Goal: Book appointment/travel/reservation

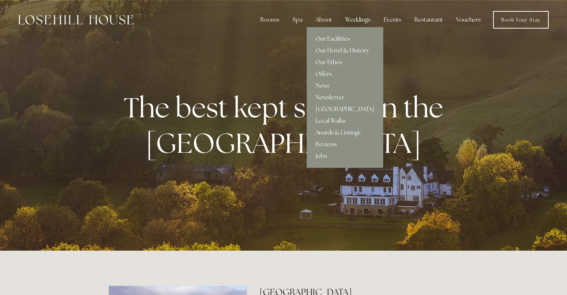
click at [327, 38] on link "Our Facilities" at bounding box center [345, 39] width 76 height 12
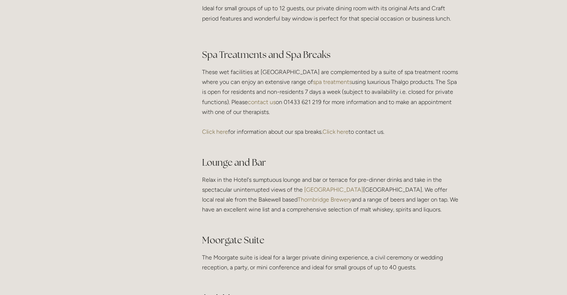
scroll to position [1235, 0]
click at [209, 134] on link "Click here" at bounding box center [215, 130] width 26 height 7
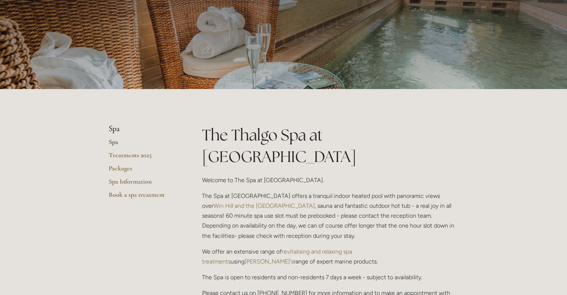
scroll to position [65, 0]
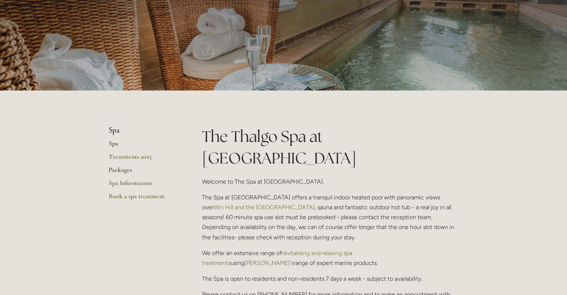
click at [117, 170] on link "Packages" at bounding box center [144, 171] width 70 height 13
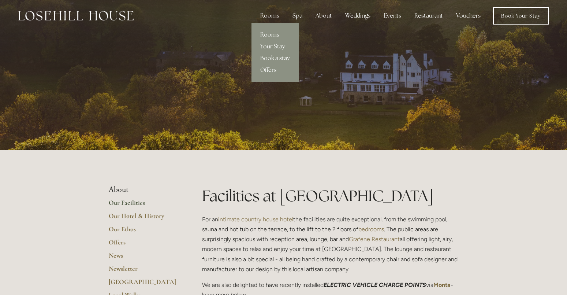
scroll to position [11, 0]
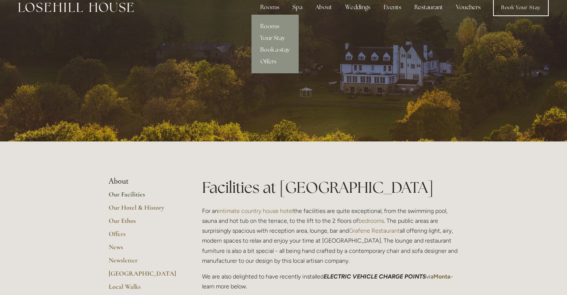
click at [270, 38] on link "Your Stay" at bounding box center [274, 38] width 47 height 12
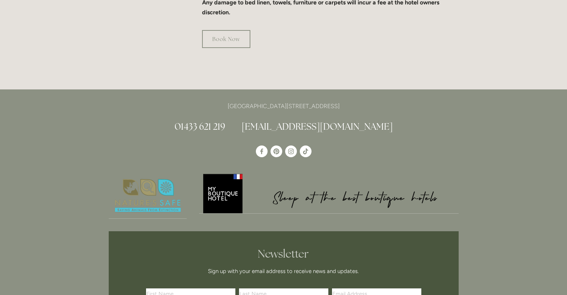
scroll to position [610, 0]
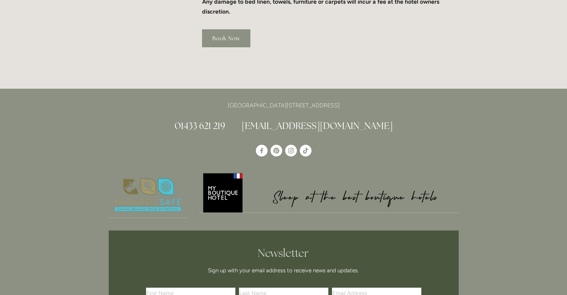
click at [222, 29] on link "Book Now" at bounding box center [226, 38] width 48 height 18
